Goal: Find specific fact: Find specific fact

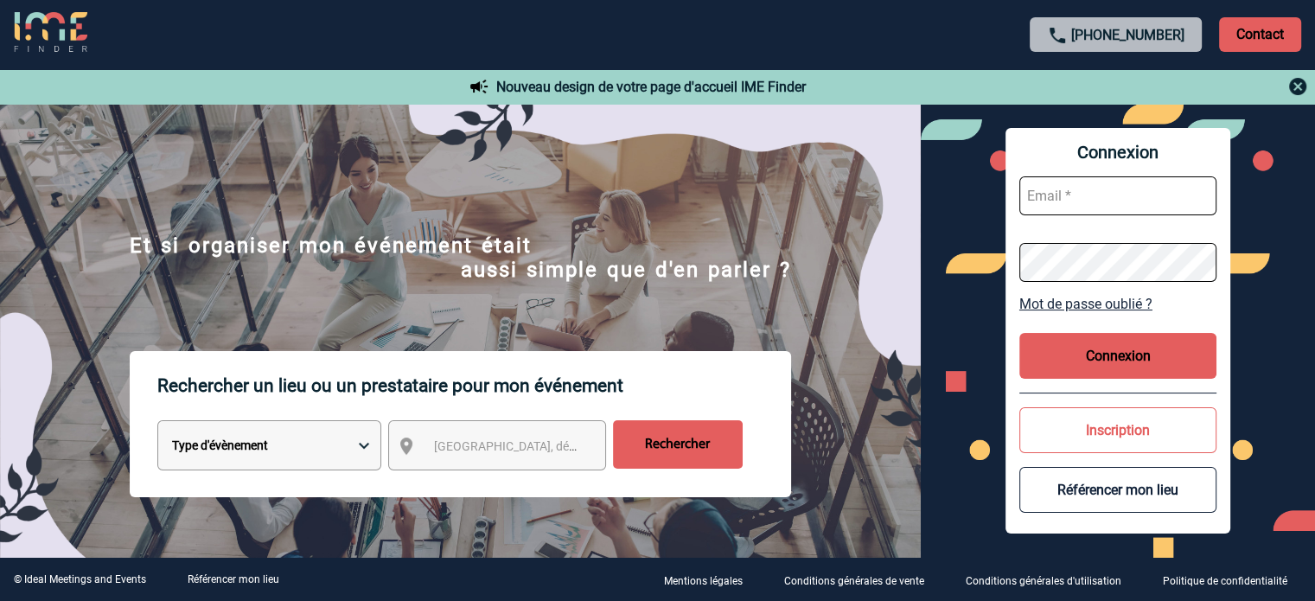
type input "[EMAIL_ADDRESS][DOMAIN_NAME]"
click at [1080, 379] on div "Connexion [EMAIL_ADDRESS][DOMAIN_NAME] Mot de passe oublié ? Connexion Inscript…" at bounding box center [1118, 331] width 225 height 406
click at [1086, 357] on button "Connexion" at bounding box center [1117, 356] width 197 height 46
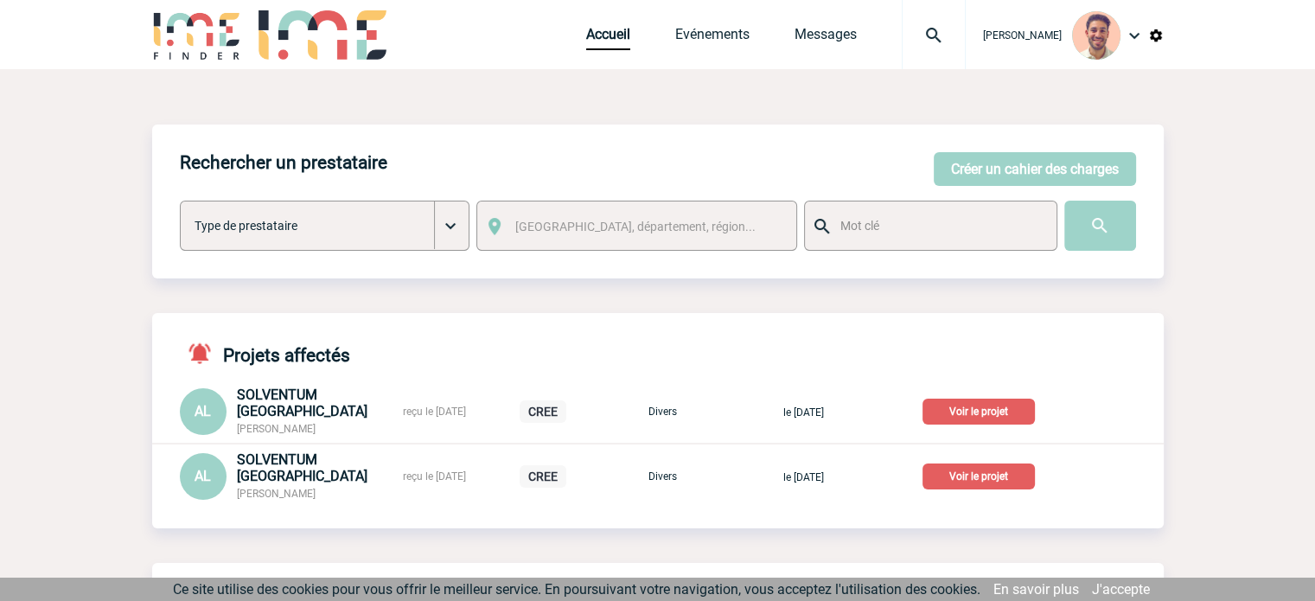
click at [974, 476] on p "Voir le projet" at bounding box center [979, 476] width 112 height 26
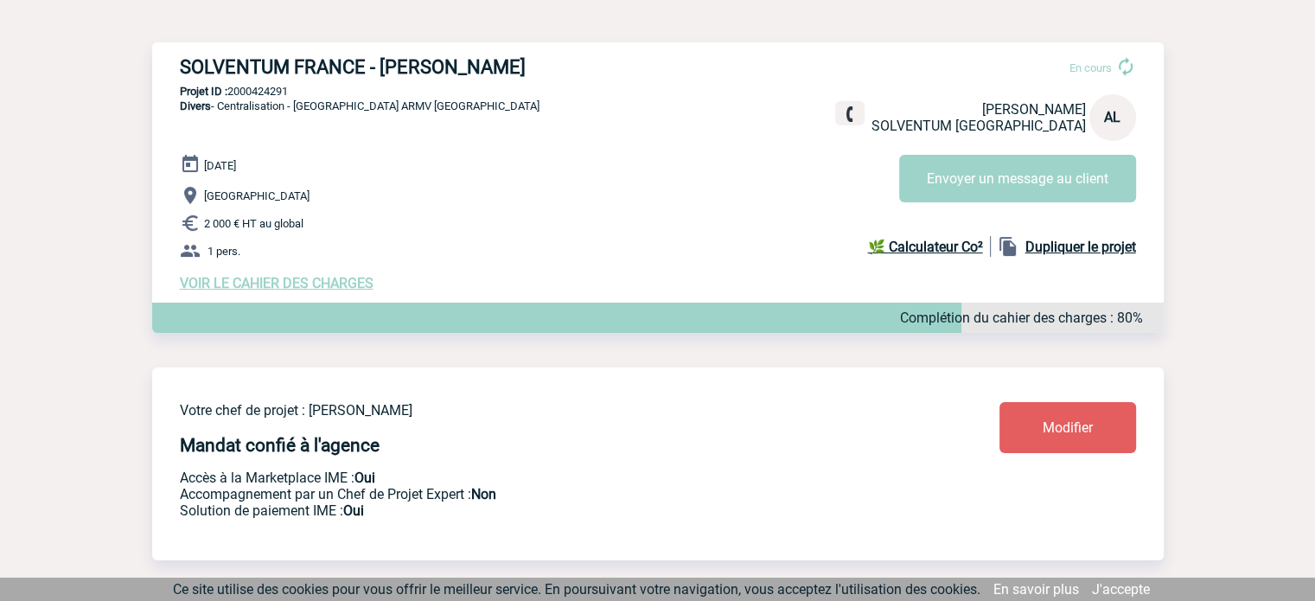
scroll to position [173, 0]
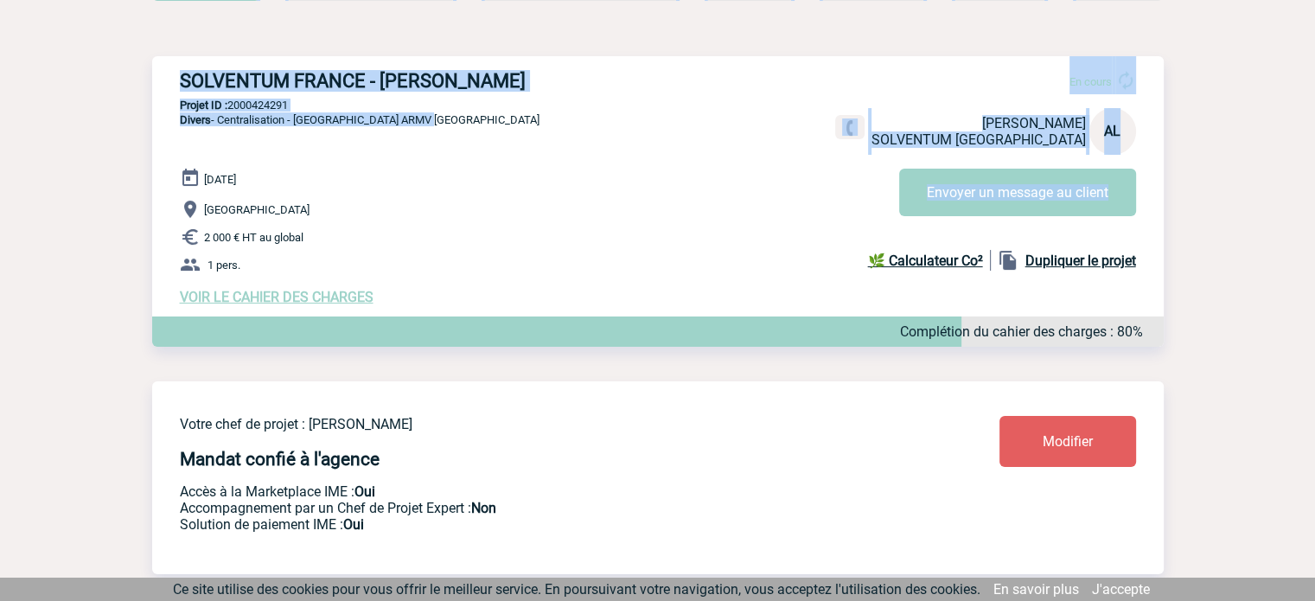
drag, startPoint x: 441, startPoint y: 121, endPoint x: 56, endPoint y: 103, distance: 385.2
click at [600, 111] on p "Projet ID : 2000424291" at bounding box center [658, 105] width 1012 height 13
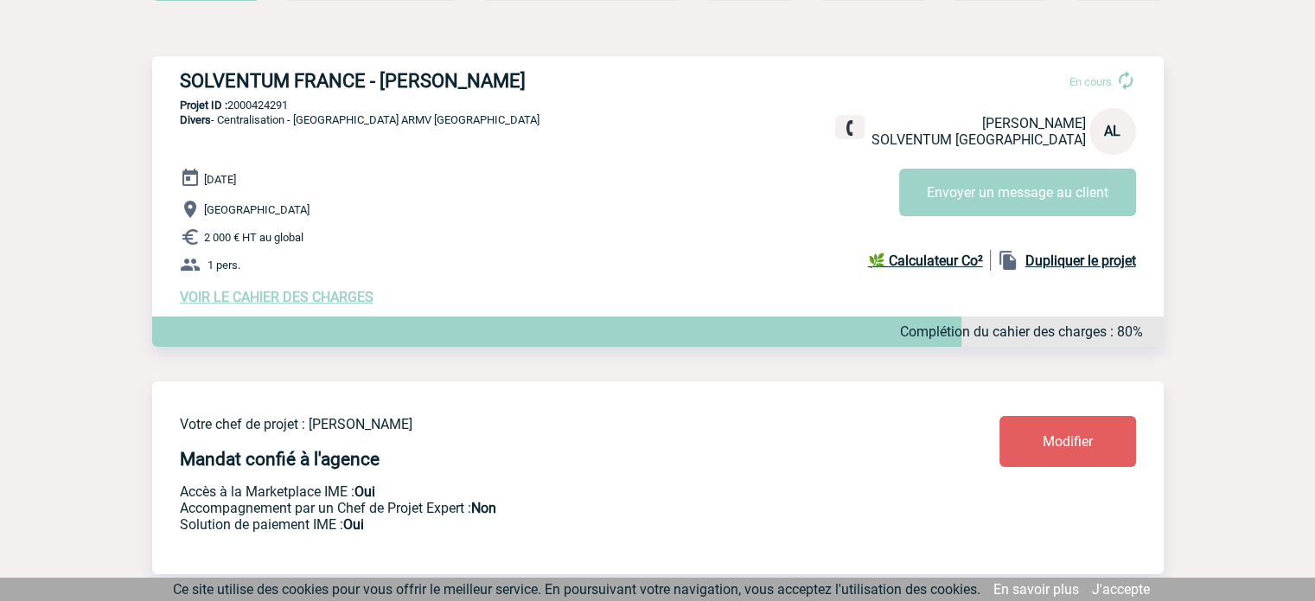
click at [537, 151] on div "SOLVENTUM FRANCE - Adeline LE GOFF En cours Adeline LE GOFF SOLVENTUM FRANCE AL…" at bounding box center [658, 187] width 1012 height 263
drag, startPoint x: 310, startPoint y: 101, endPoint x: 232, endPoint y: 104, distance: 78.7
click at [232, 104] on p "Projet ID : 2000424291" at bounding box center [658, 105] width 1012 height 13
copy p "2000424291"
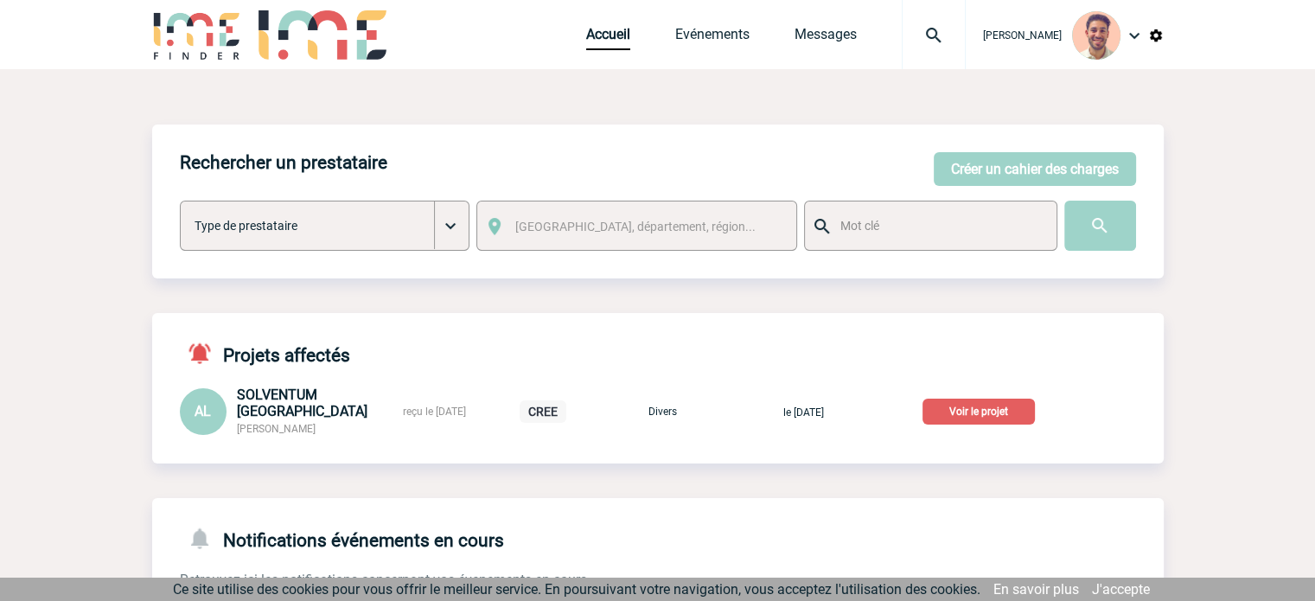
click at [1009, 414] on p "Voir le projet" at bounding box center [979, 412] width 112 height 26
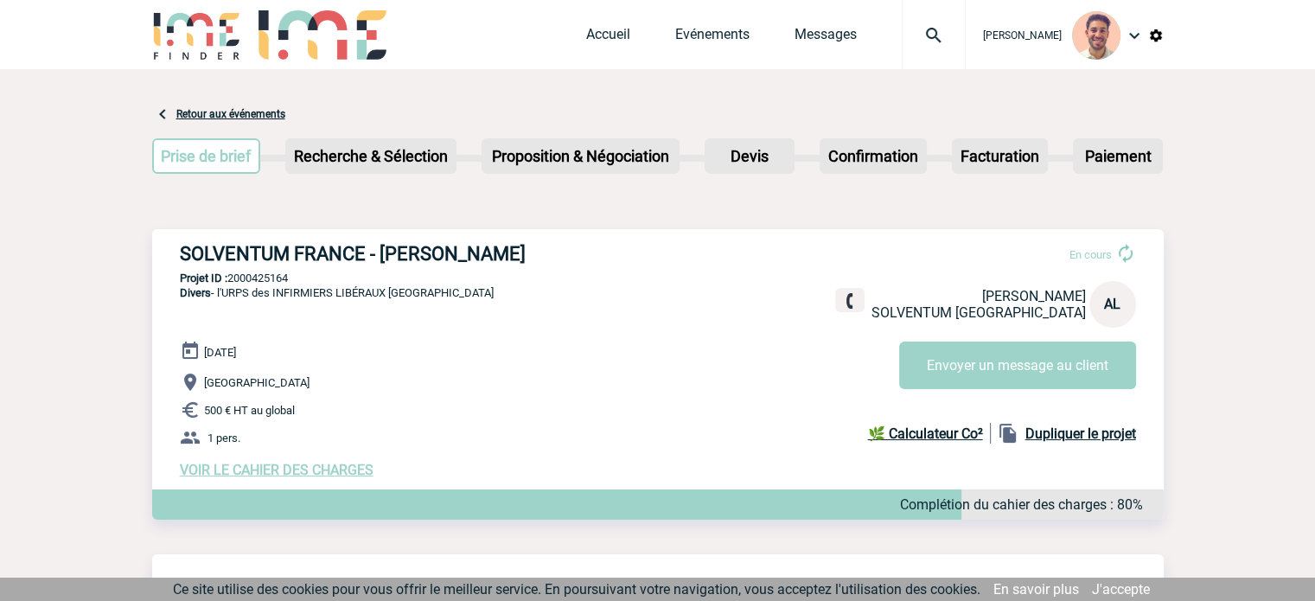
drag, startPoint x: 299, startPoint y: 273, endPoint x: 231, endPoint y: 274, distance: 68.3
click at [231, 274] on p "Projet ID : 2000425164" at bounding box center [658, 277] width 1012 height 13
copy p "2000425164"
click at [684, 29] on link "Evénements" at bounding box center [712, 38] width 74 height 24
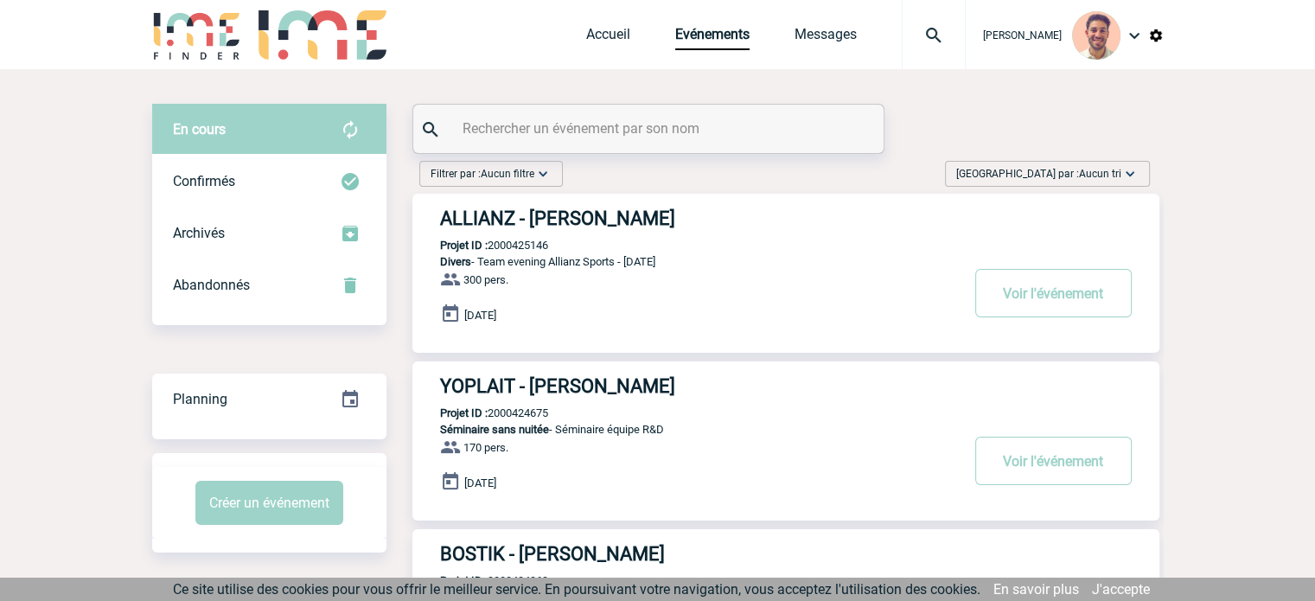
click at [524, 118] on input "text" at bounding box center [650, 128] width 385 height 25
paste input "Hodgson"
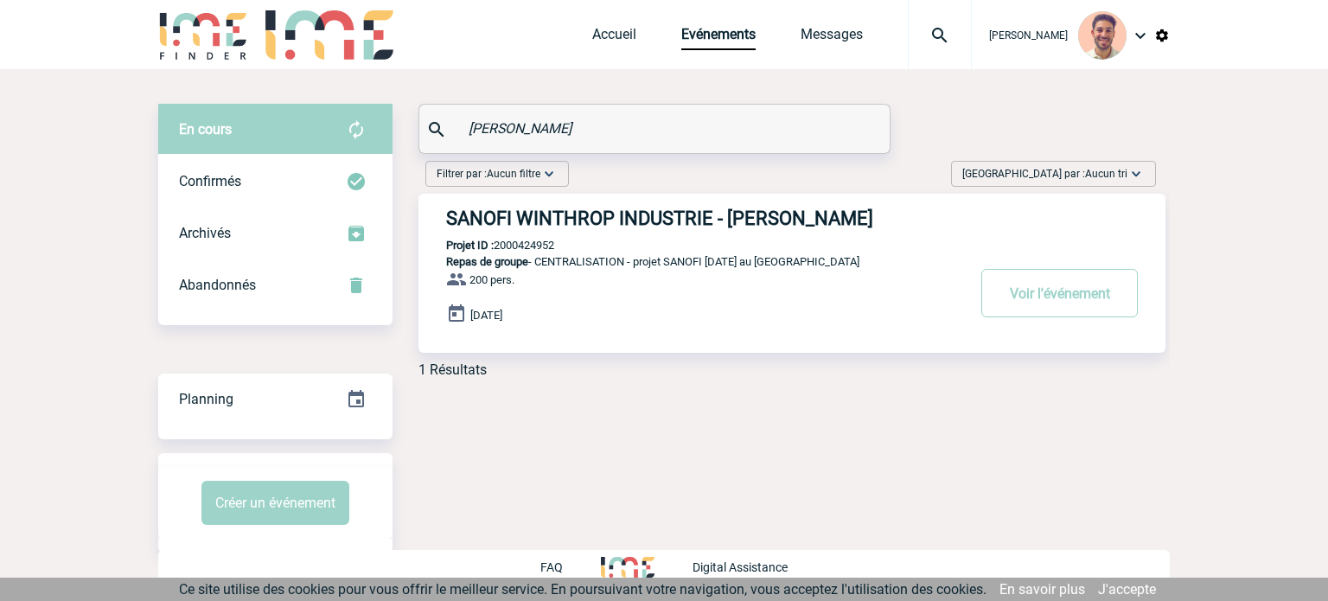
type input "Hodgson"
click at [626, 218] on h3 "SANOFI WINTHROP INDUSTRIE - Kathia HODGSON" at bounding box center [705, 219] width 519 height 22
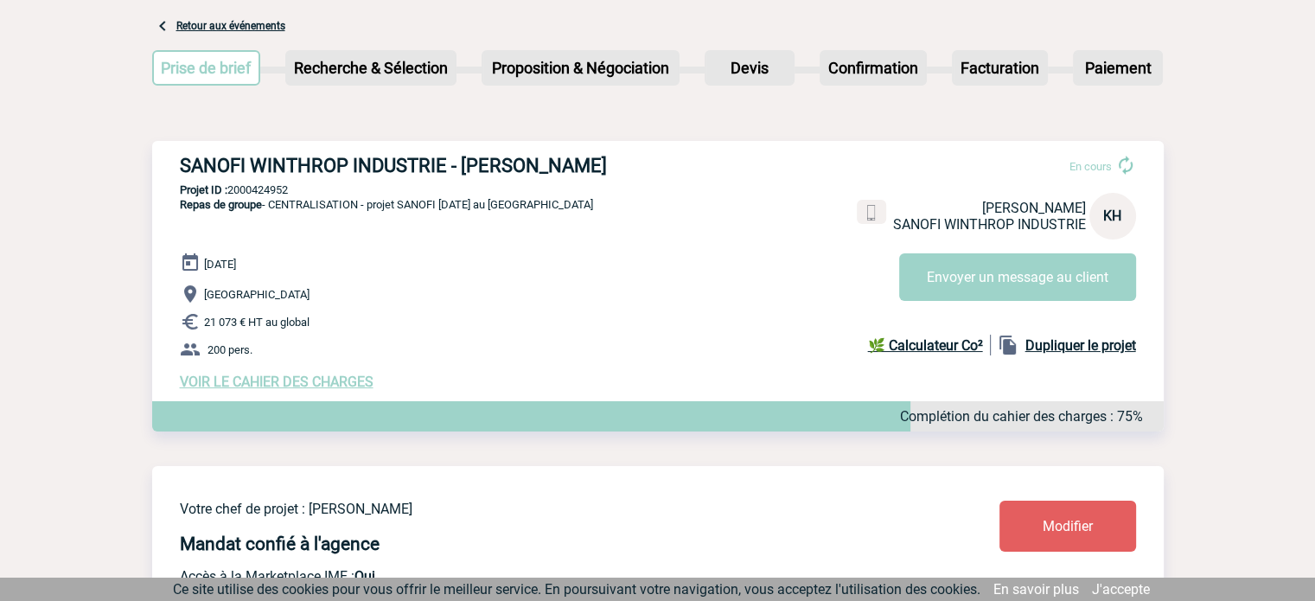
scroll to position [86, 0]
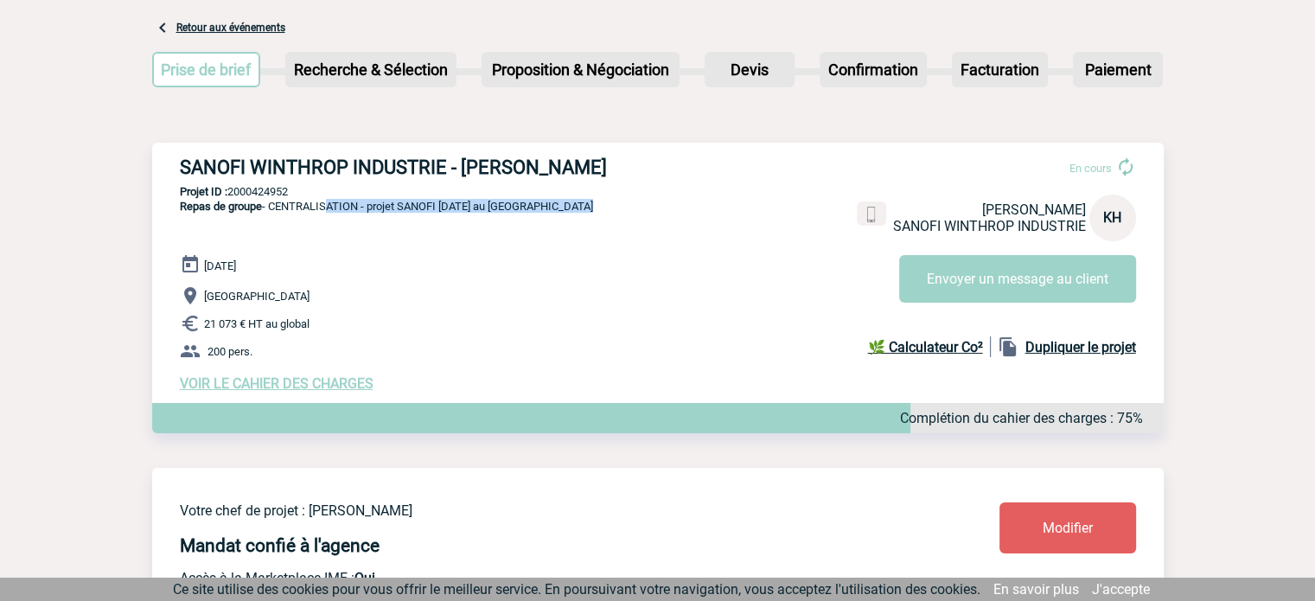
drag, startPoint x: 578, startPoint y: 208, endPoint x: 324, endPoint y: 194, distance: 253.8
click at [320, 206] on div "SANOFI WINTHROP INDUSTRIE - [PERSON_NAME] En cours [PERSON_NAME] SANOFI WINTHRO…" at bounding box center [658, 274] width 1012 height 263
drag, startPoint x: 308, startPoint y: 186, endPoint x: 234, endPoint y: 191, distance: 73.7
click at [232, 191] on p "Projet ID : 2000424952" at bounding box center [658, 191] width 1012 height 13
copy p "2000424952"
